Goal: Task Accomplishment & Management: Use online tool/utility

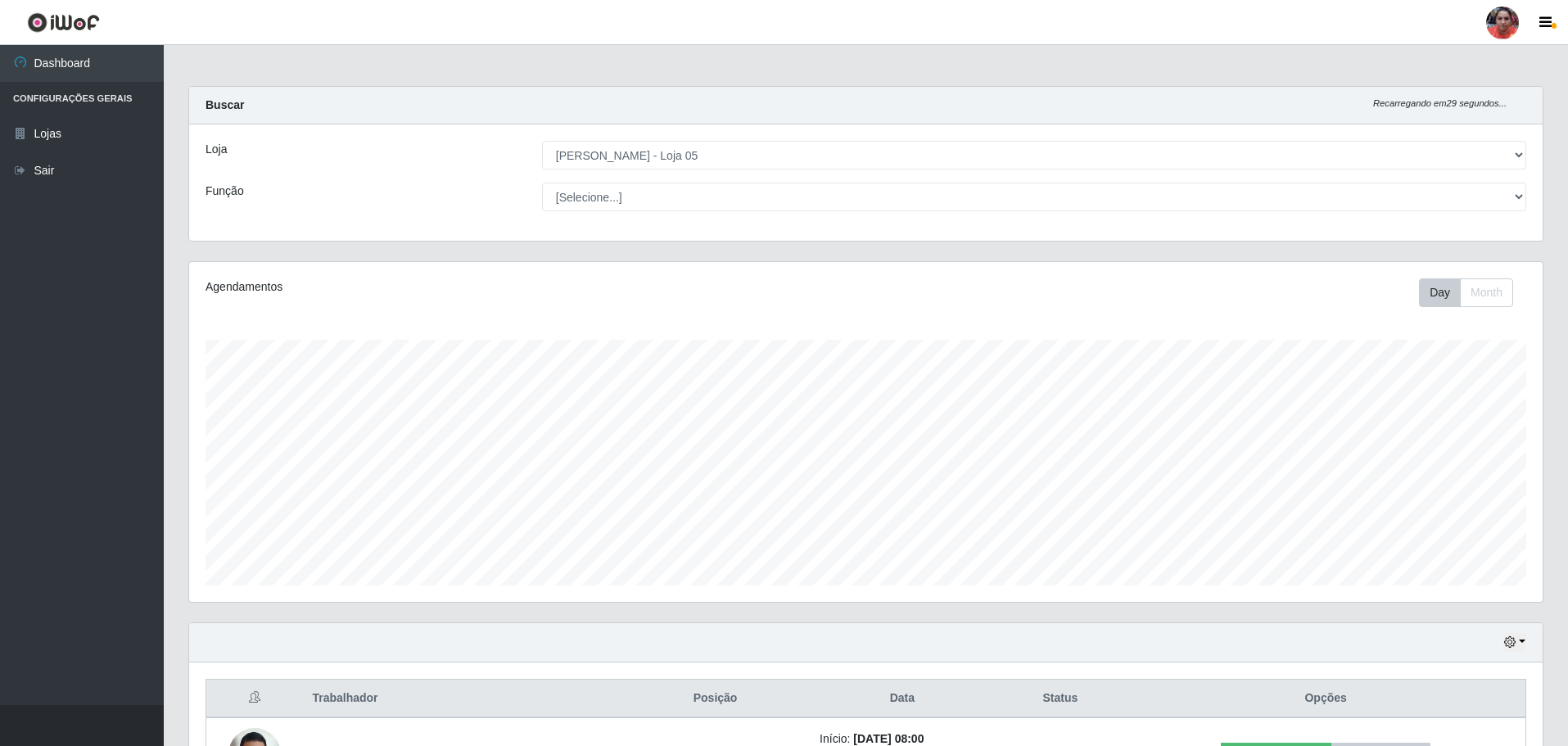
select select "252"
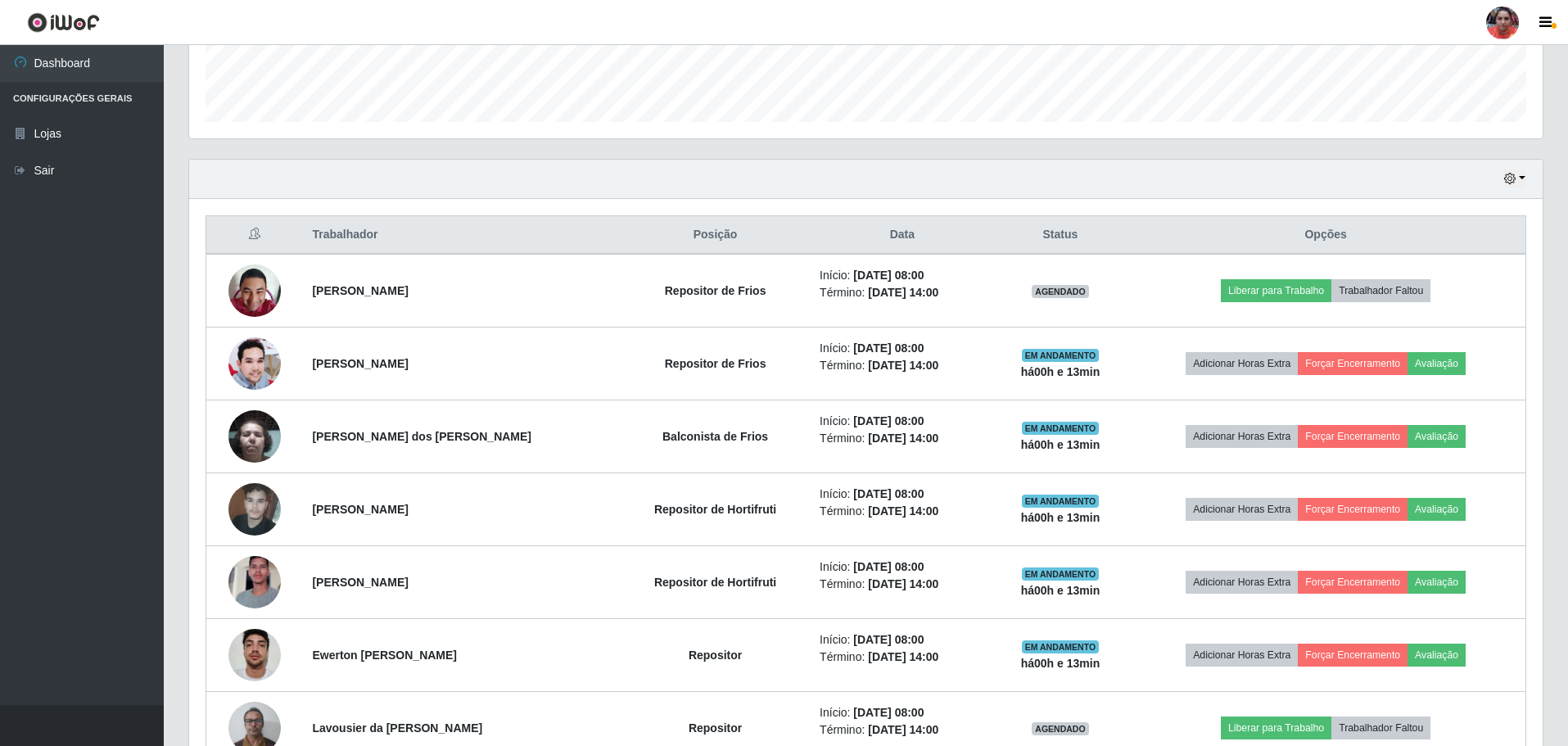
scroll to position [328, 0]
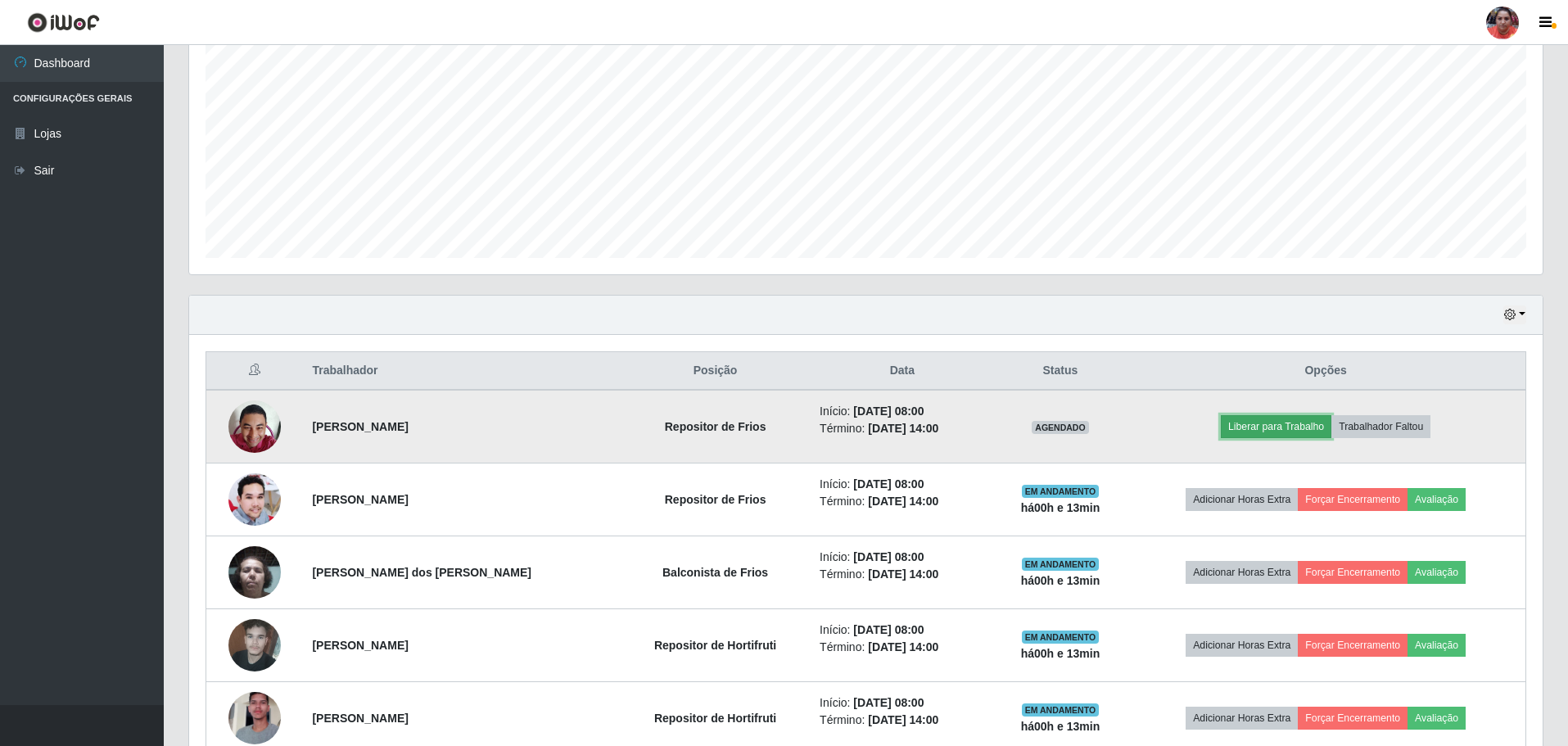
click at [1259, 427] on button "Liberar para Trabalho" at bounding box center [1276, 426] width 110 height 23
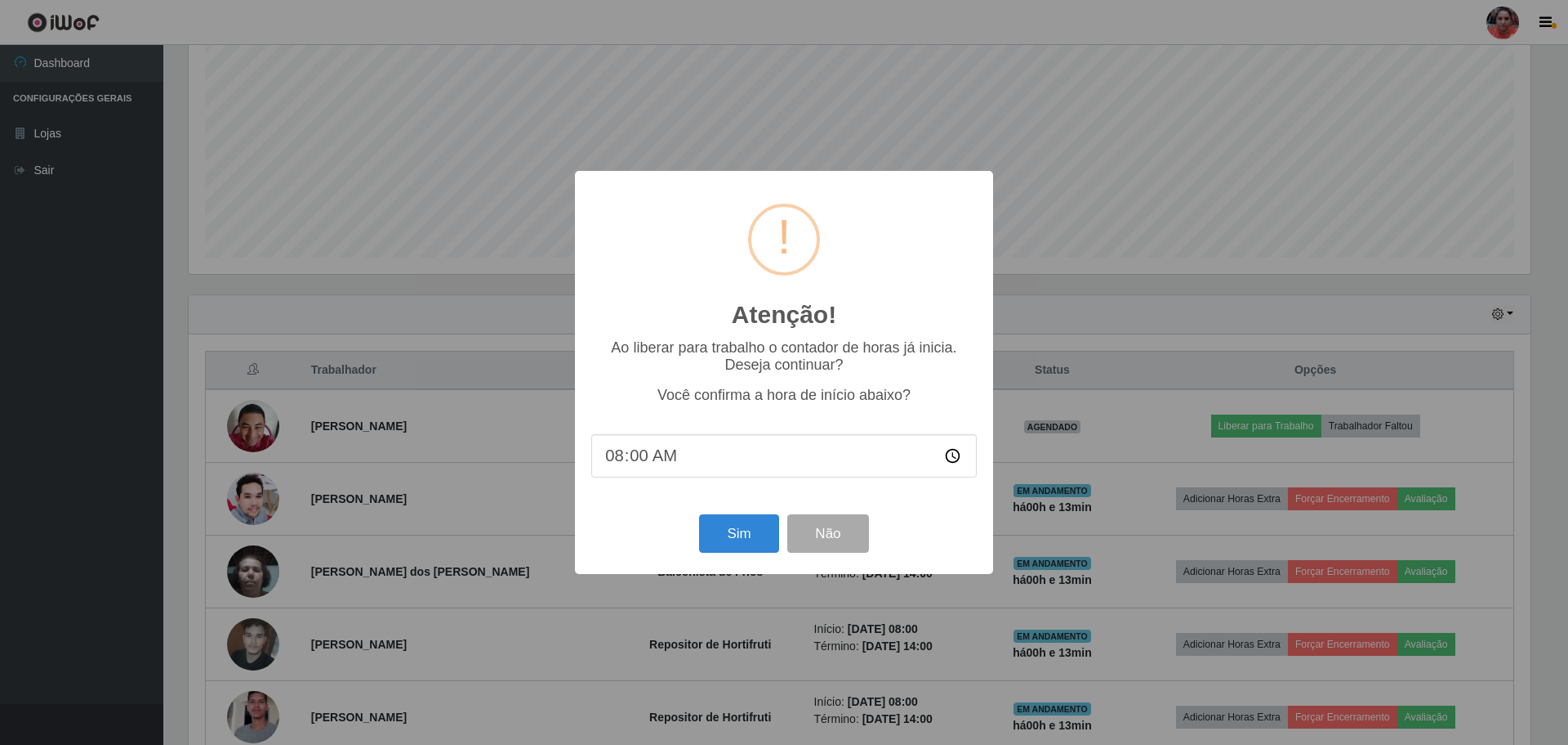
click at [639, 451] on input "08:00" at bounding box center [784, 455] width 386 height 43
type input "08:10"
click at [732, 533] on button "Sim" at bounding box center [738, 533] width 80 height 38
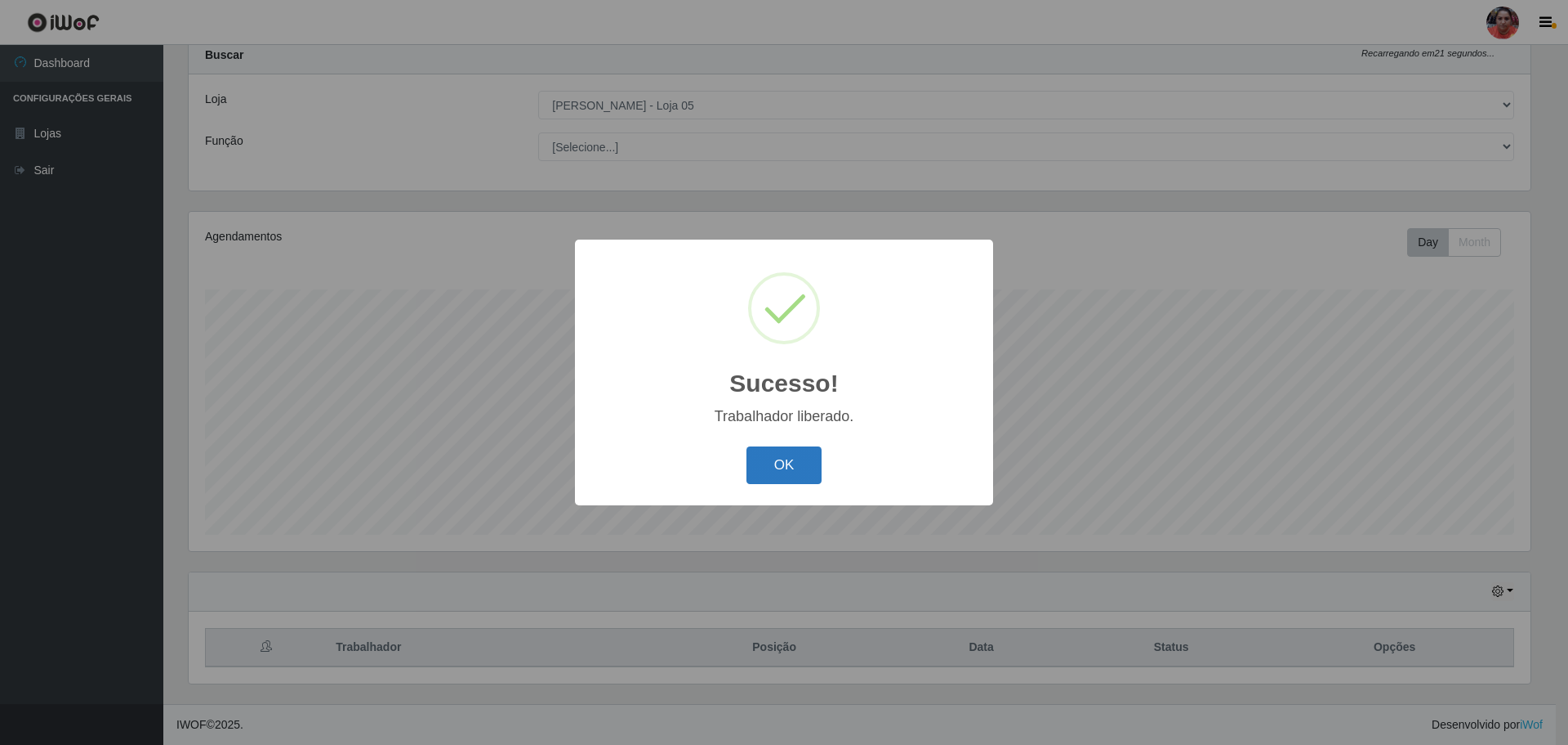
click at [798, 476] on button "OK" at bounding box center [784, 466] width 76 height 38
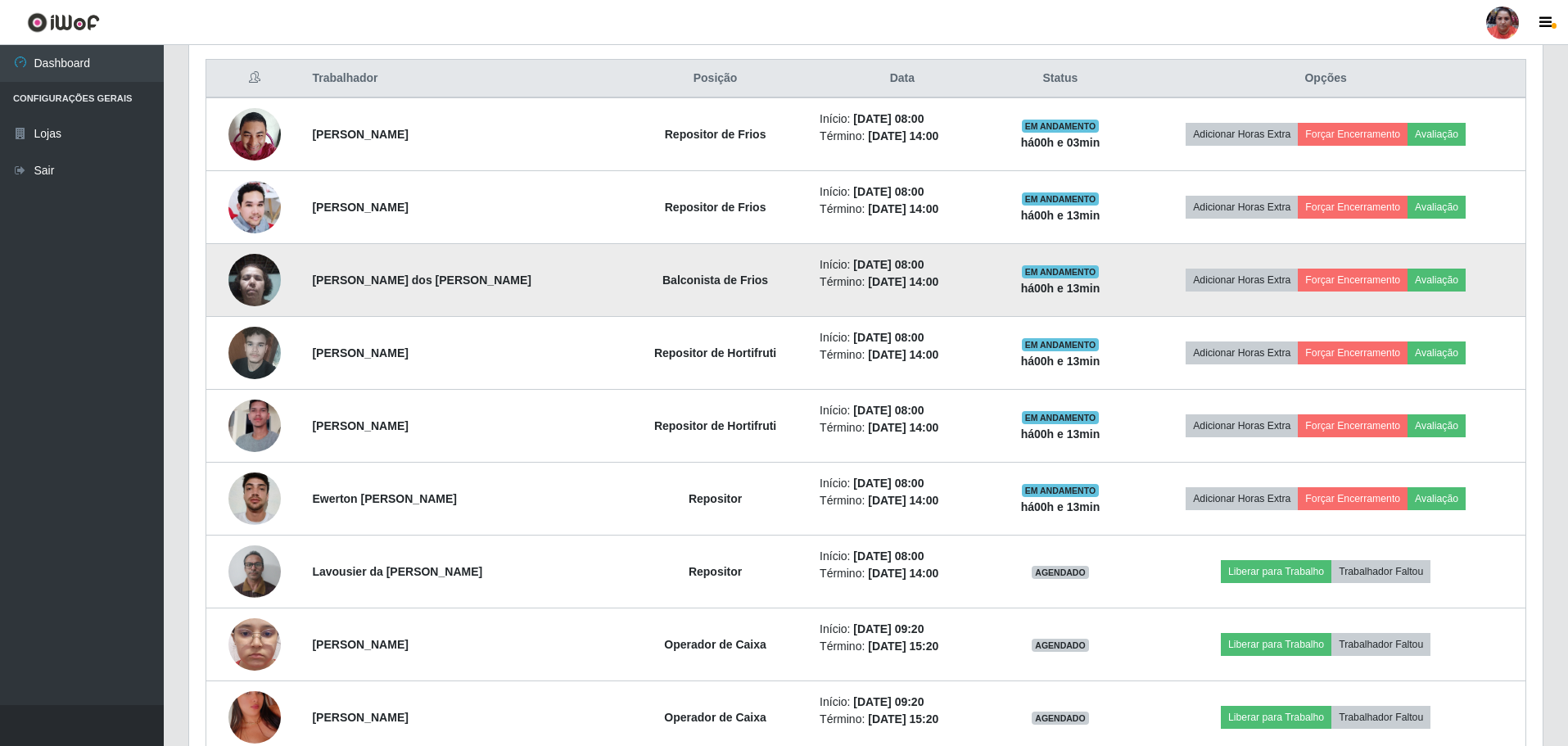
scroll to position [623, 0]
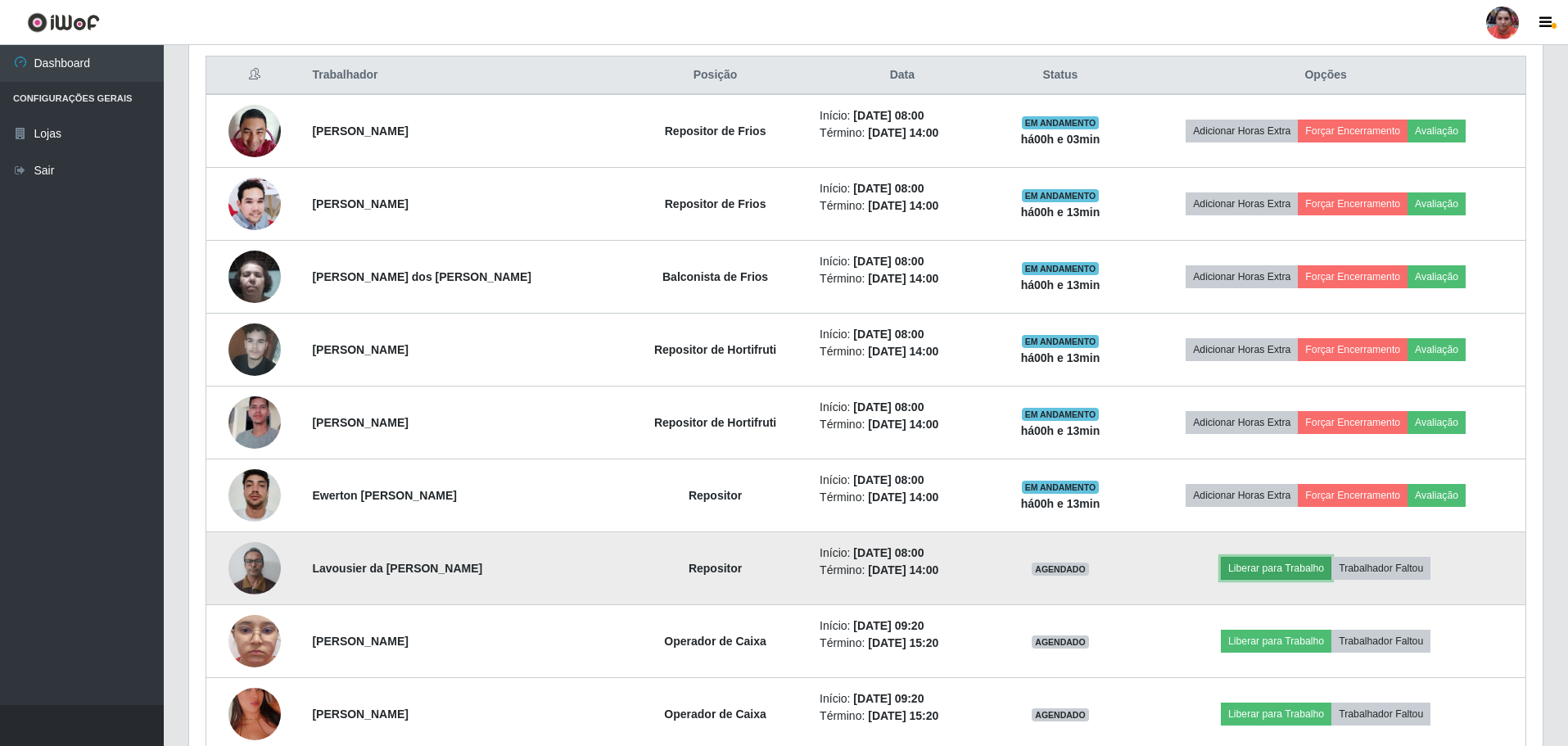
click at [1272, 564] on button "Liberar para Trabalho" at bounding box center [1276, 568] width 110 height 23
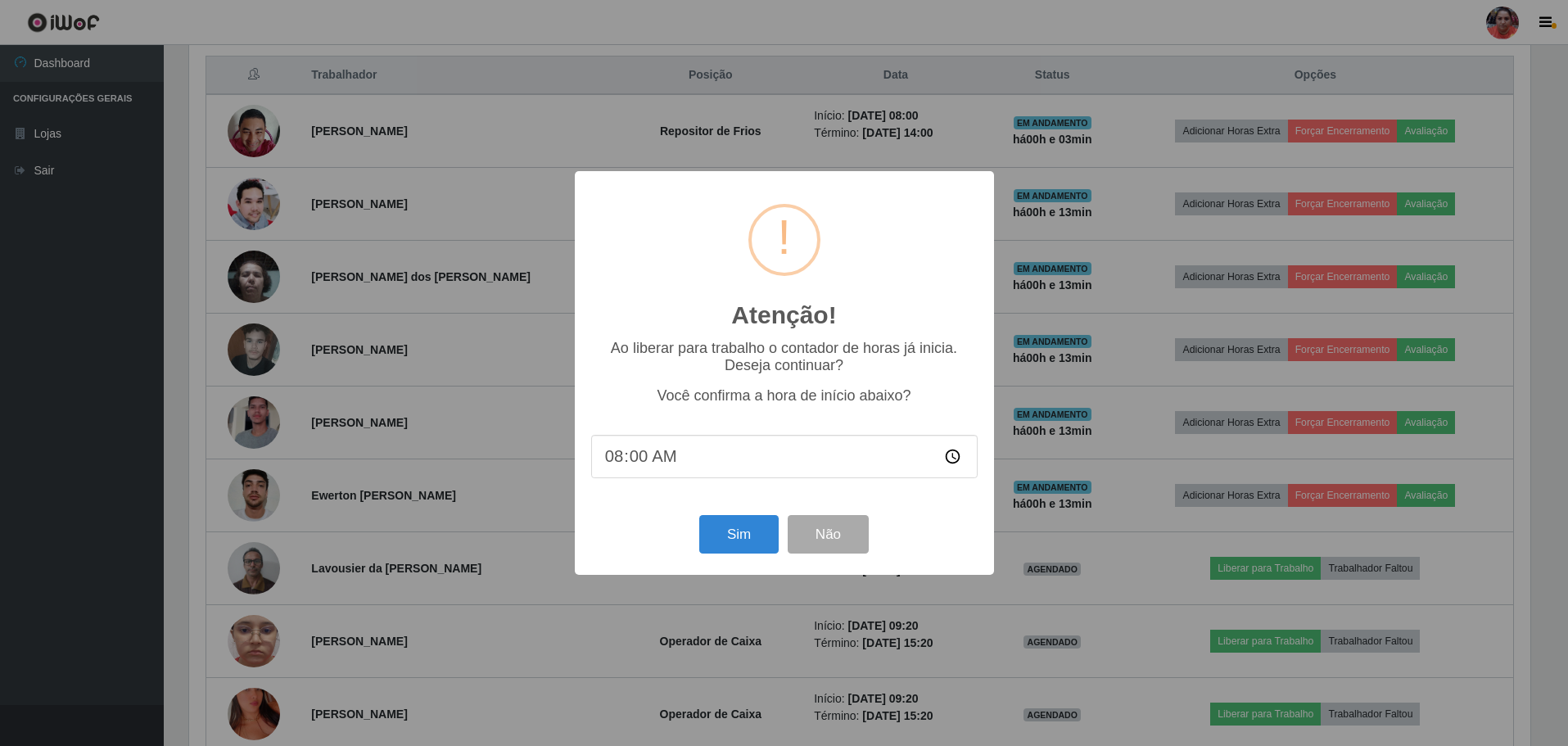
scroll to position [340, 1345]
click at [644, 459] on input "08:00" at bounding box center [786, 456] width 386 height 43
type input "08:10"
click at [737, 528] on button "Sim" at bounding box center [740, 534] width 80 height 39
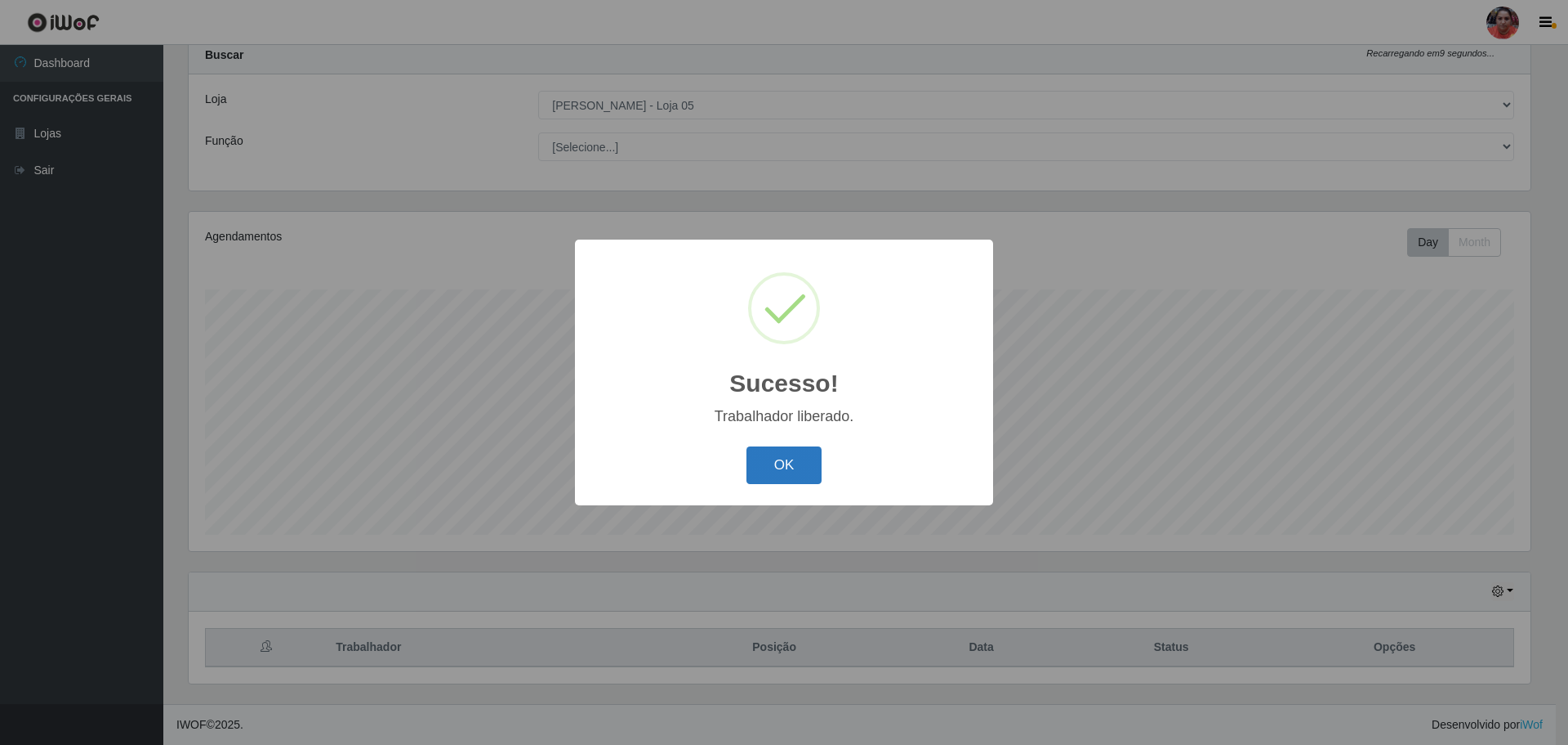
click at [787, 458] on button "OK" at bounding box center [784, 466] width 76 height 38
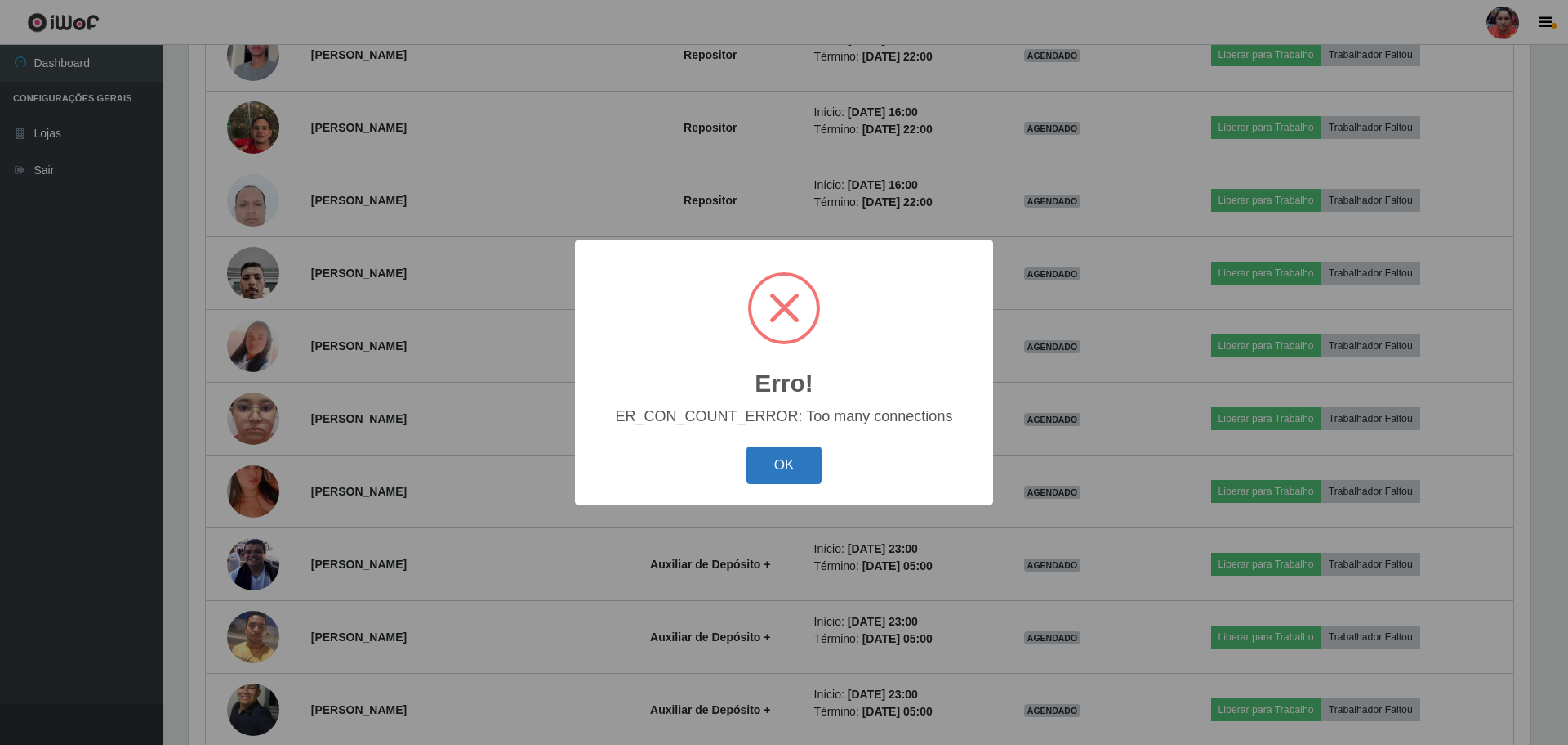
click at [789, 482] on button "OK" at bounding box center [784, 466] width 76 height 38
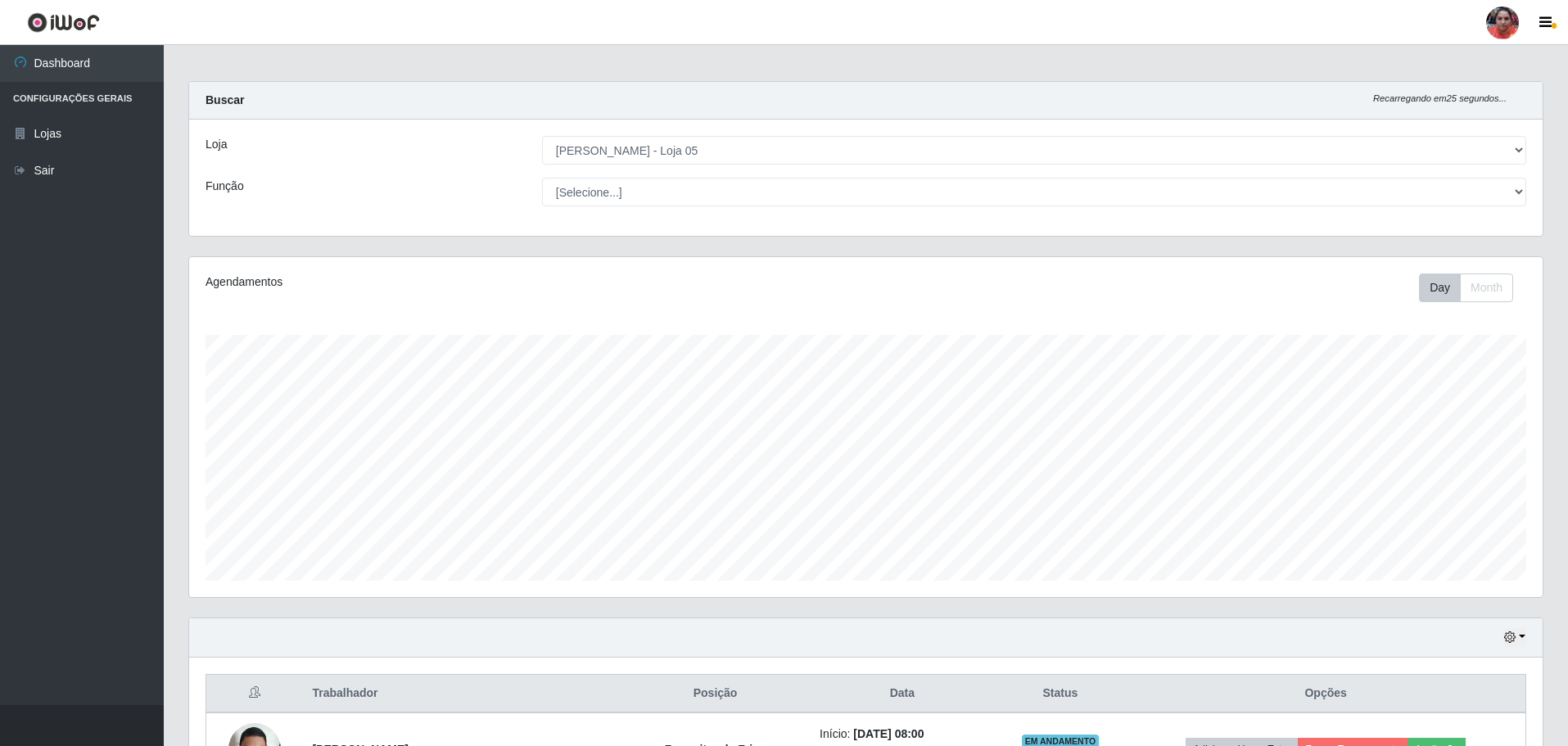
scroll to position [0, 0]
